Goal: Task Accomplishment & Management: Complete application form

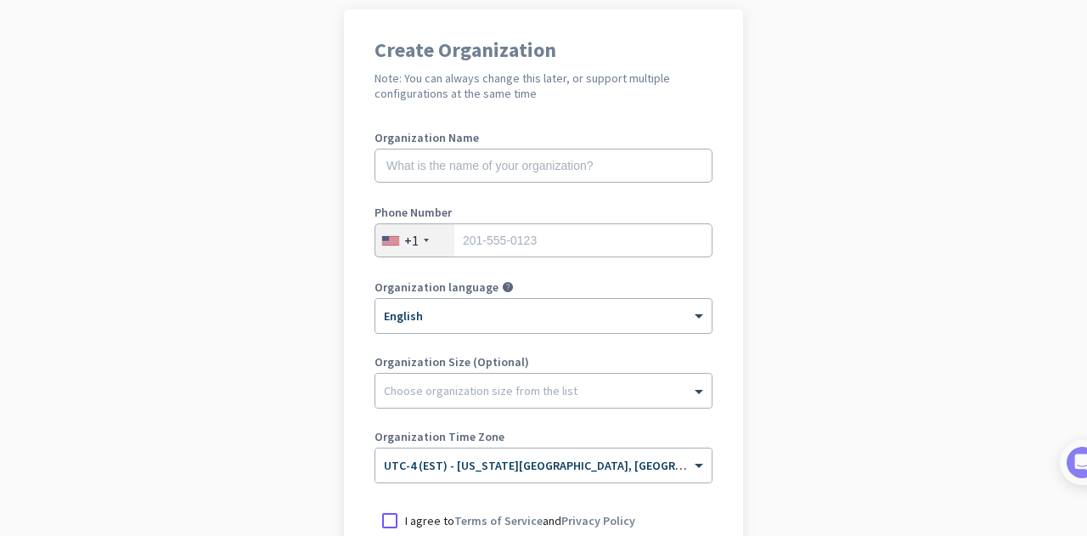
scroll to position [129, 0]
click at [509, 171] on input "text" at bounding box center [543, 165] width 338 height 34
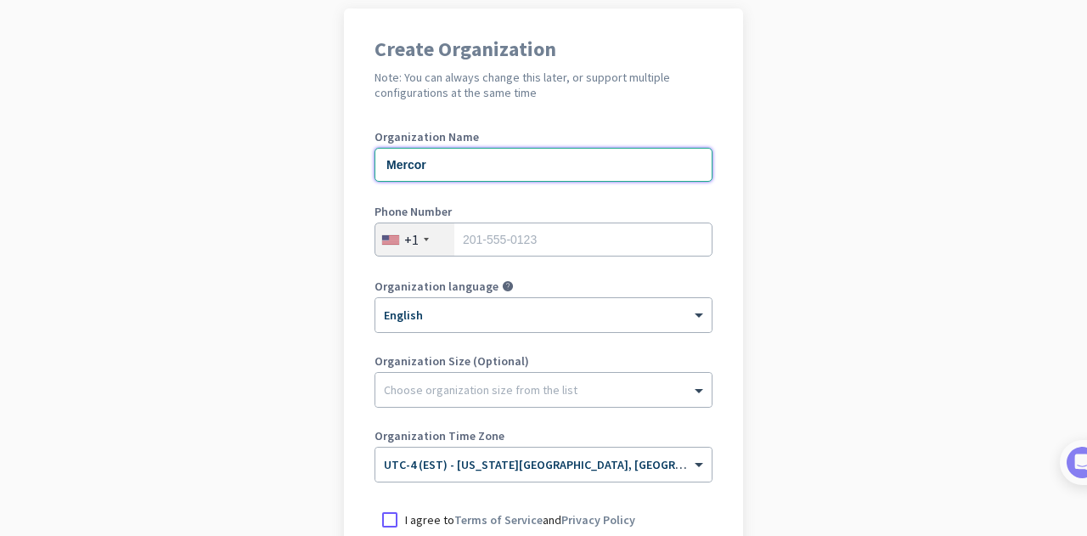
type input "Mercor"
click at [527, 250] on input "tel" at bounding box center [543, 239] width 338 height 34
type input "2027041720"
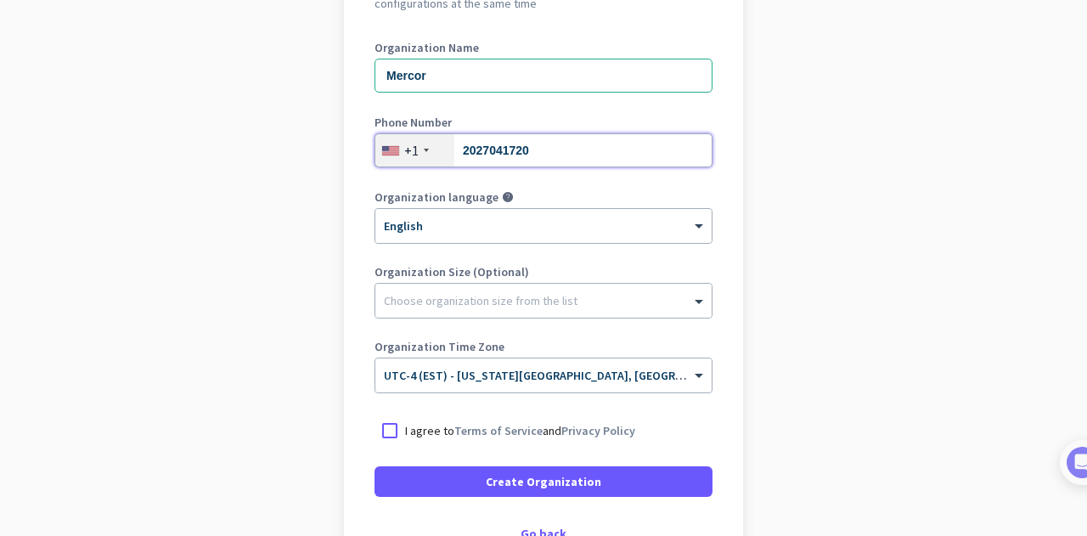
scroll to position [250, 0]
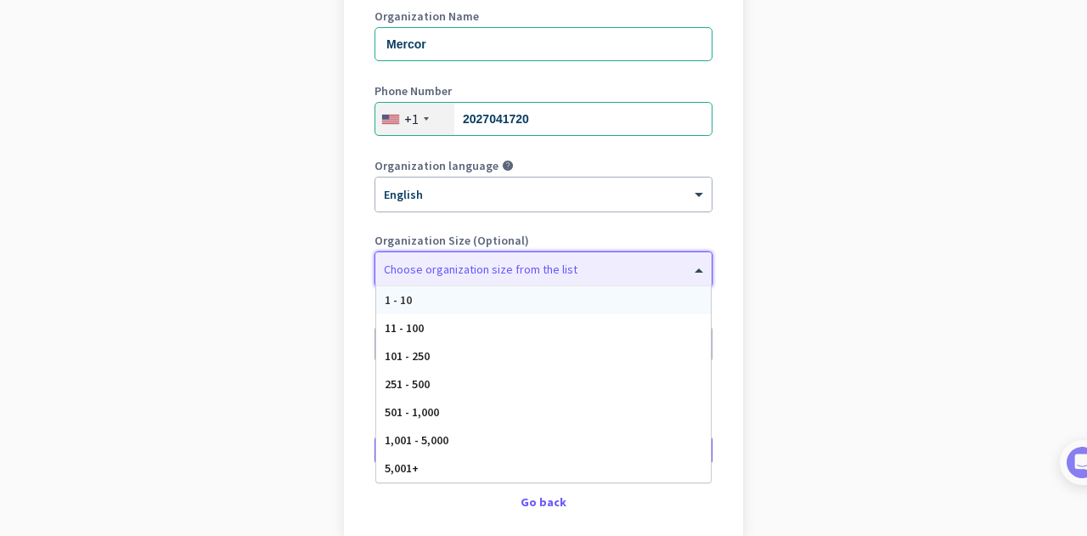
click at [535, 276] on div "Choose organization size from the list" at bounding box center [481, 268] width 194 height 15
click at [768, 246] on app-onboarding-organization "Create Organization Note: You can always change this later, or support multiple…" at bounding box center [543, 255] width 1087 height 735
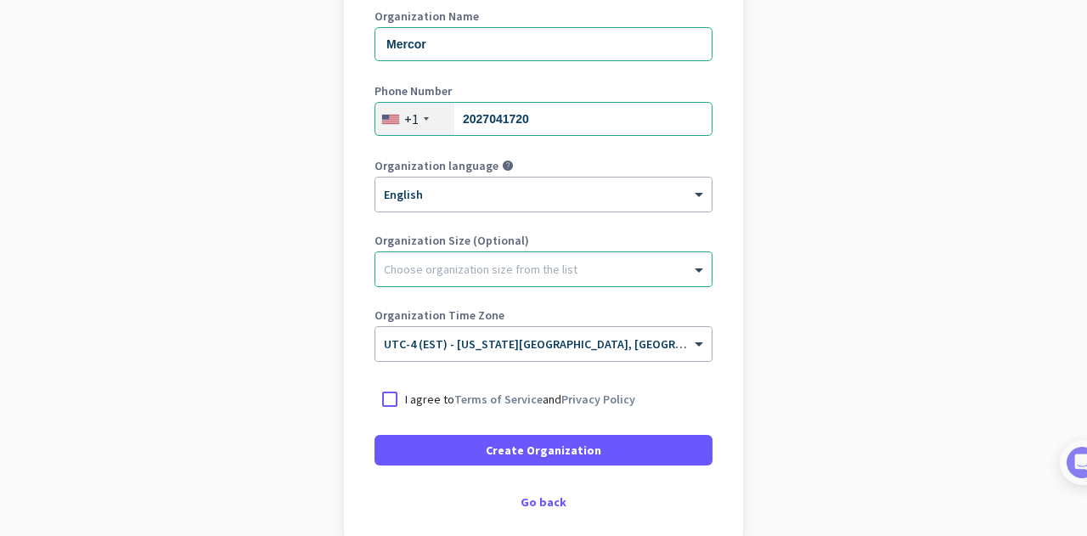
scroll to position [336, 0]
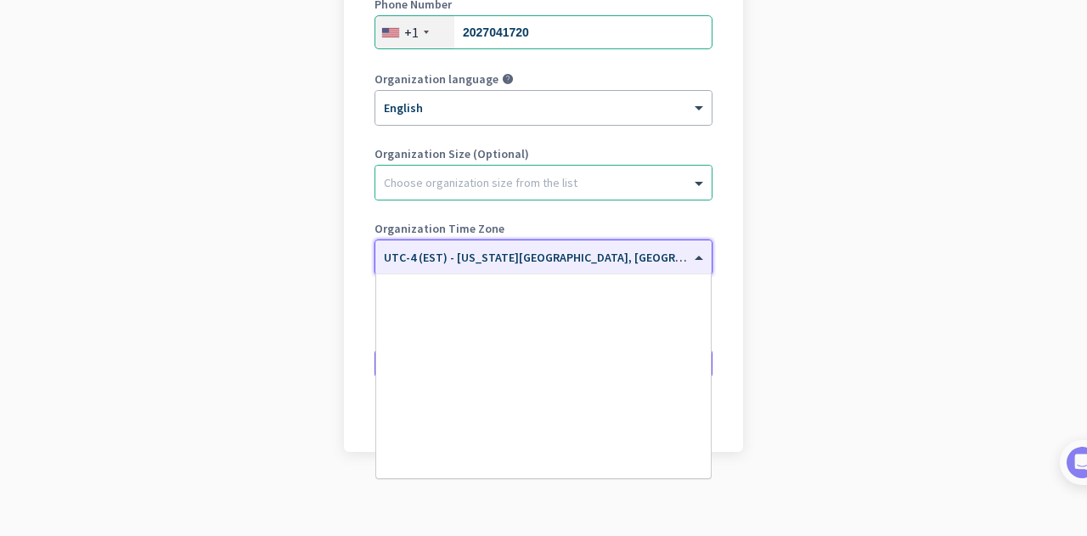
click at [543, 268] on div "× UTC-4 (EST) - [US_STATE][GEOGRAPHIC_DATA], [GEOGRAPHIC_DATA], [GEOGRAPHIC_DAT…" at bounding box center [543, 257] width 336 height 34
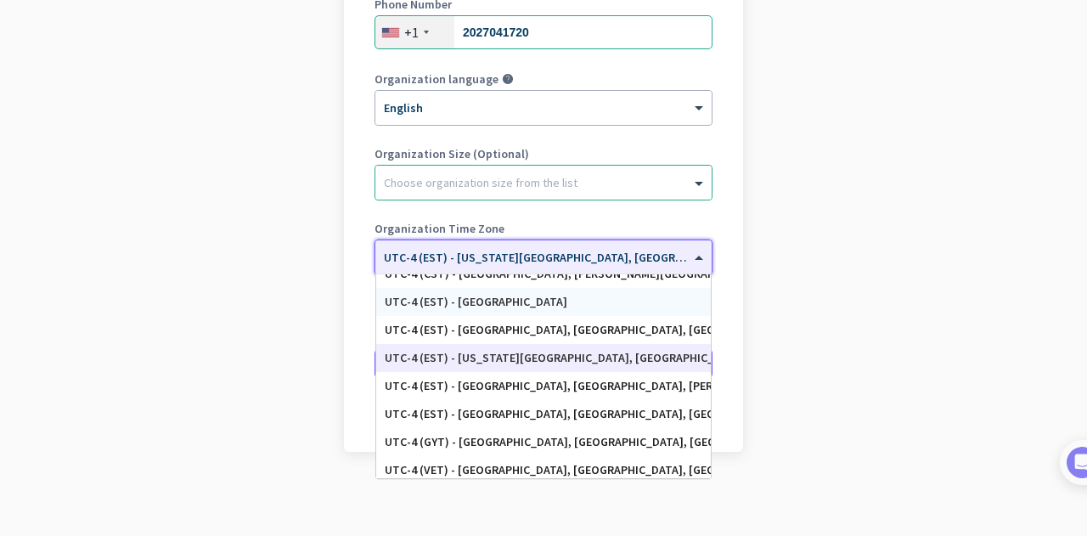
scroll to position [1916, 0]
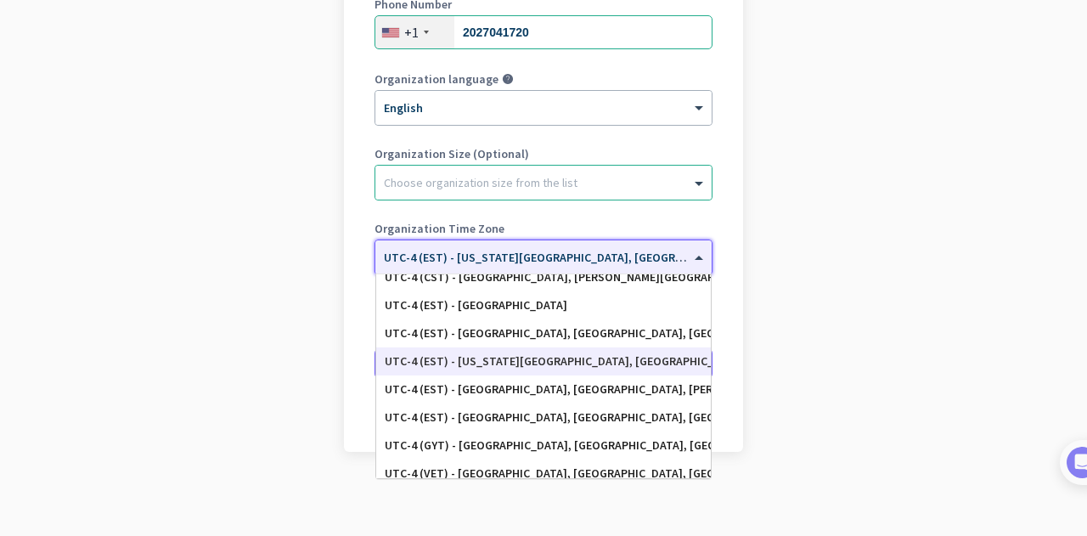
click at [554, 362] on div "UTC-4 (EST) - [US_STATE][GEOGRAPHIC_DATA], [GEOGRAPHIC_DATA], [GEOGRAPHIC_DATA]…" at bounding box center [544, 361] width 318 height 14
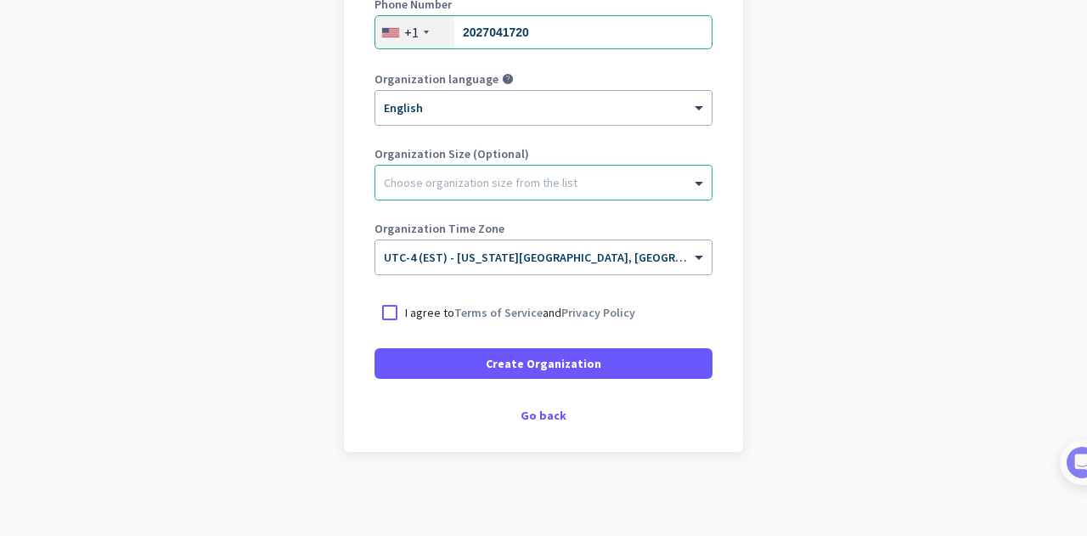
click at [405, 312] on p "I agree to Terms of Service and Privacy Policy" at bounding box center [520, 312] width 230 height 17
click at [0, 0] on input "I agree to Terms of Service and Privacy Policy" at bounding box center [0, 0] width 0 height 0
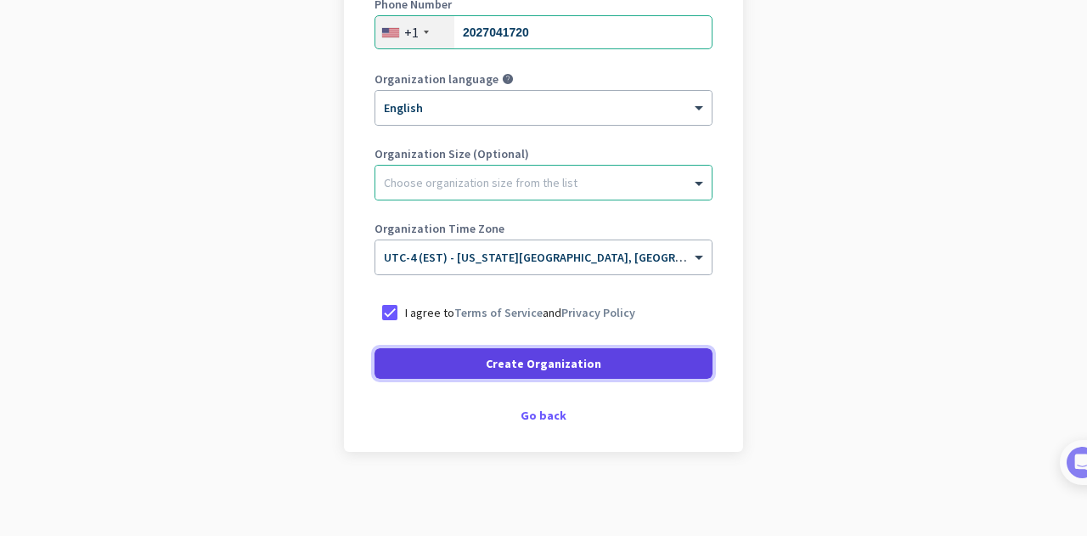
click at [503, 368] on span "Create Organization" at bounding box center [543, 363] width 115 height 17
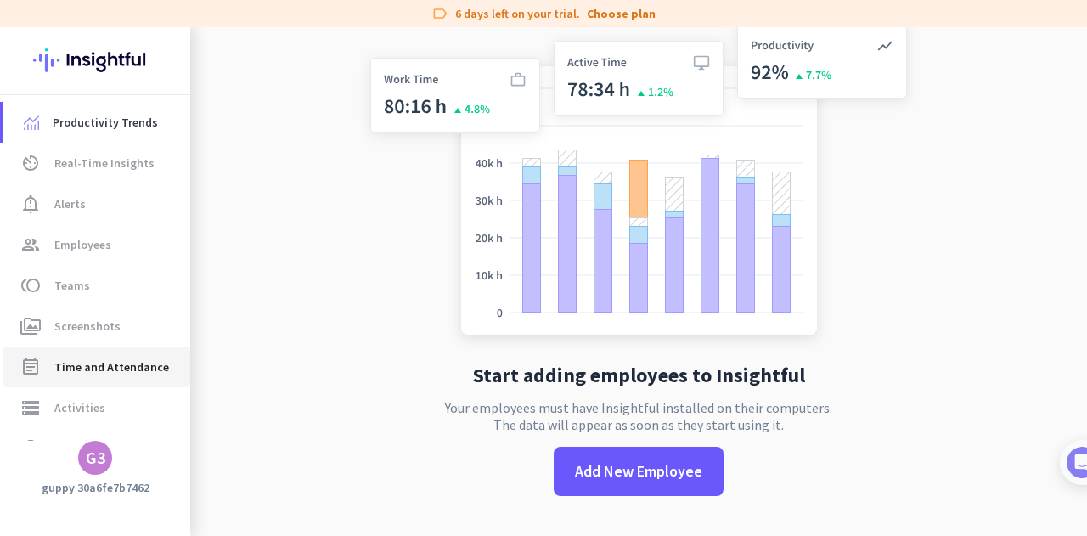
scroll to position [115, 0]
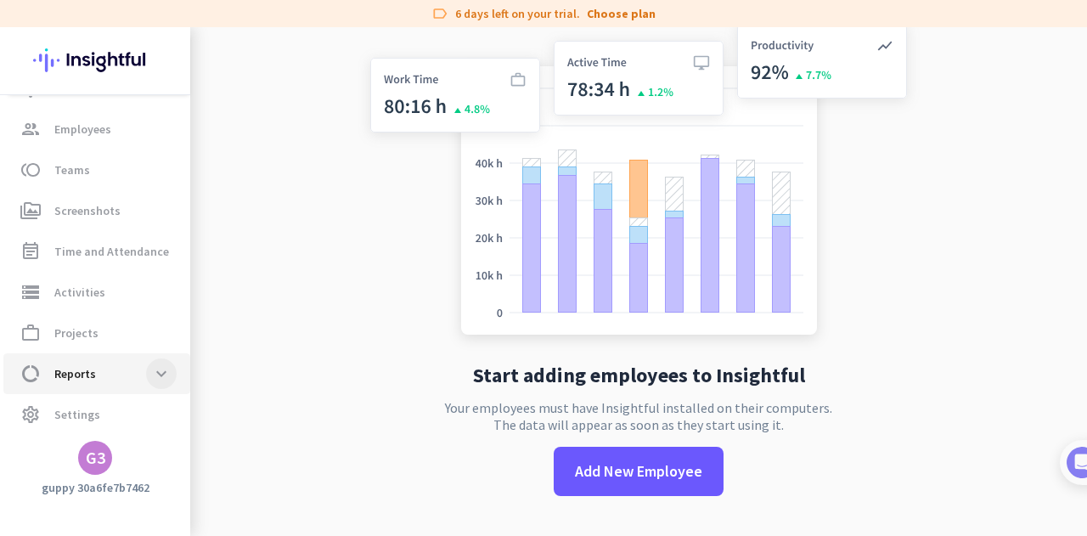
click at [154, 372] on span at bounding box center [161, 373] width 31 height 31
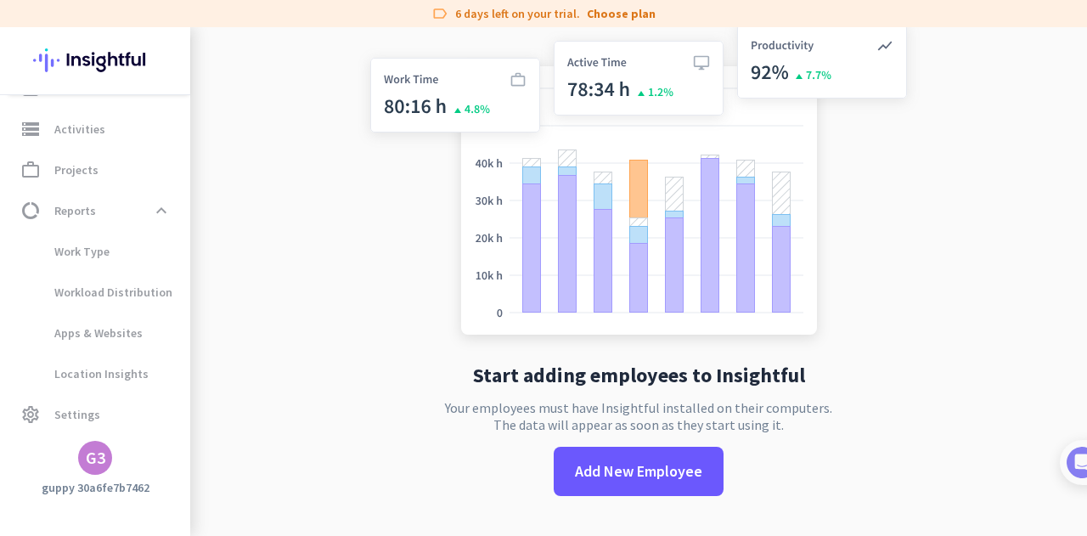
scroll to position [0, 0]
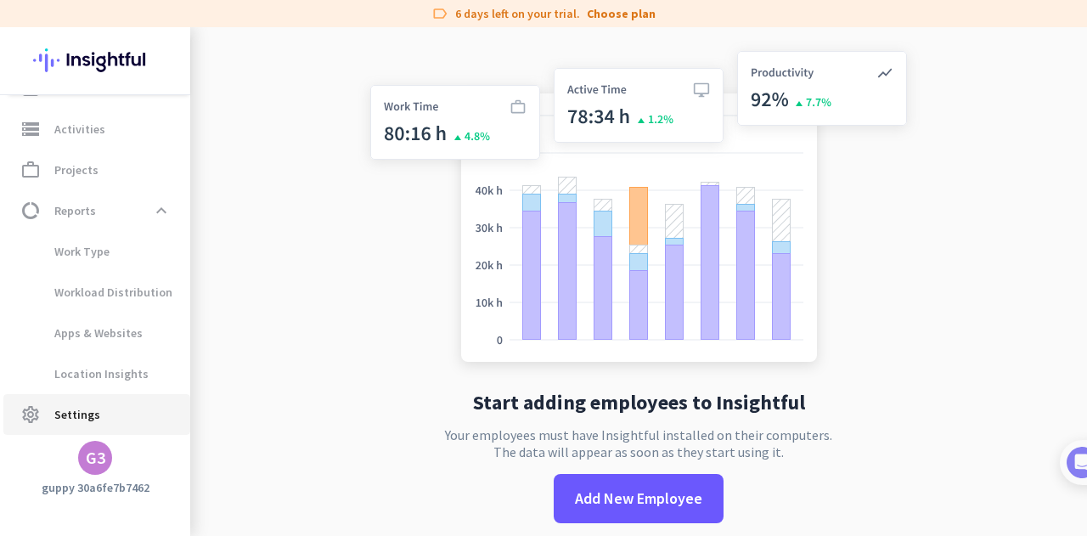
click at [85, 410] on span "Settings" at bounding box center [77, 414] width 46 height 20
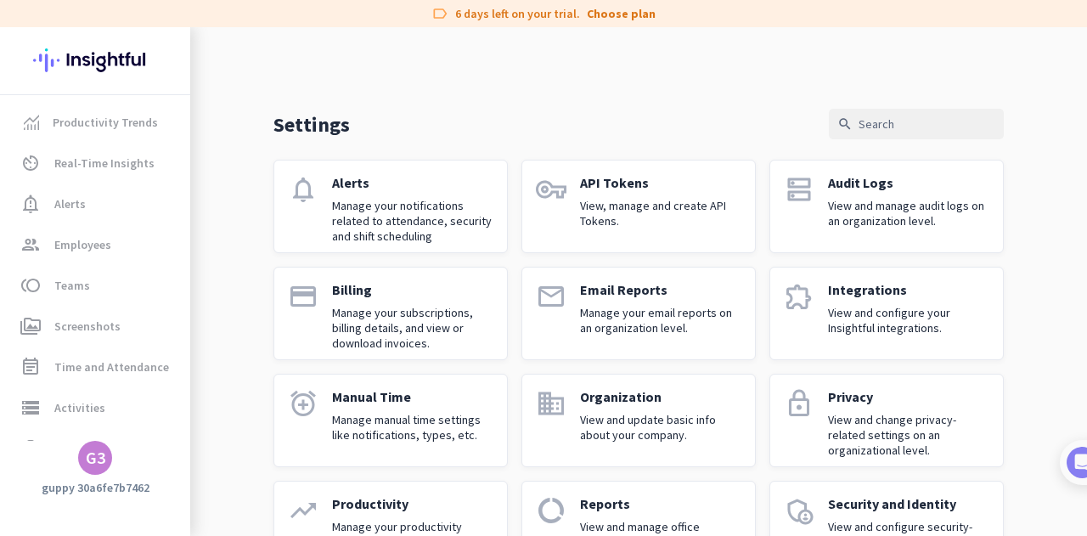
click at [107, 59] on img at bounding box center [95, 60] width 124 height 66
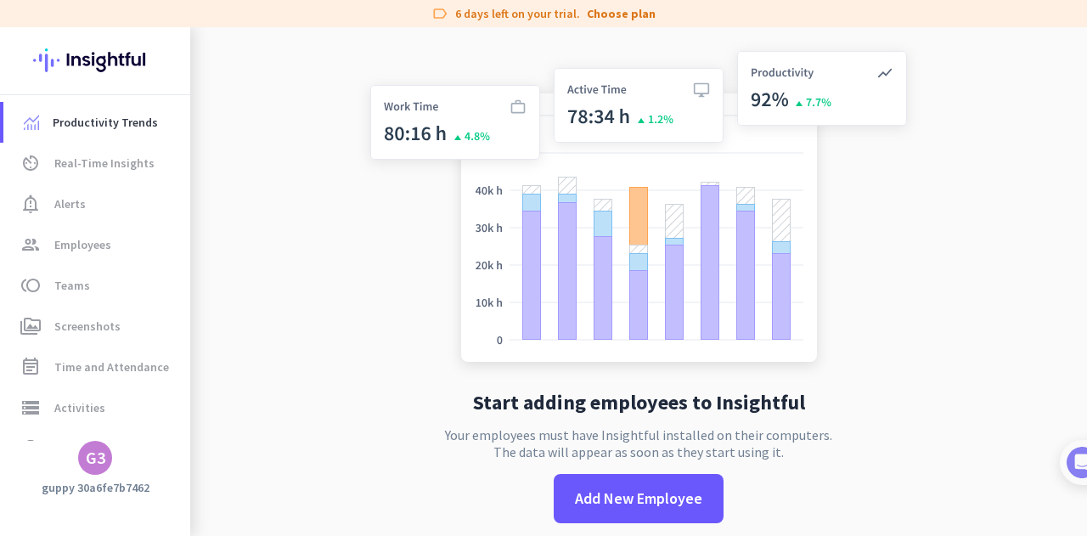
scroll to position [27, 0]
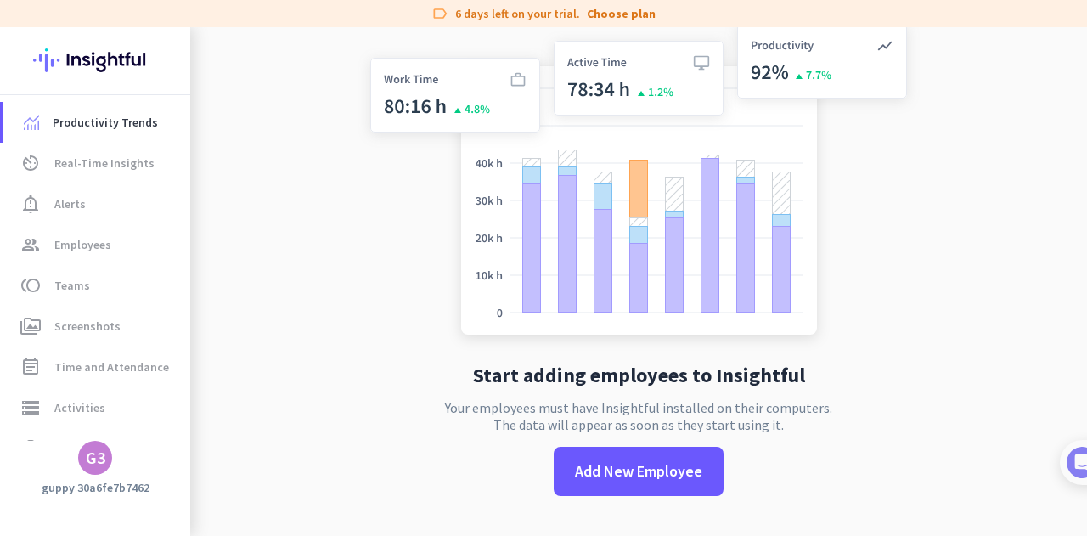
click at [98, 462] on div "G3" at bounding box center [96, 457] width 20 height 17
click at [172, 433] on span "Sign out" at bounding box center [185, 425] width 103 height 15
